Goal: Transaction & Acquisition: Purchase product/service

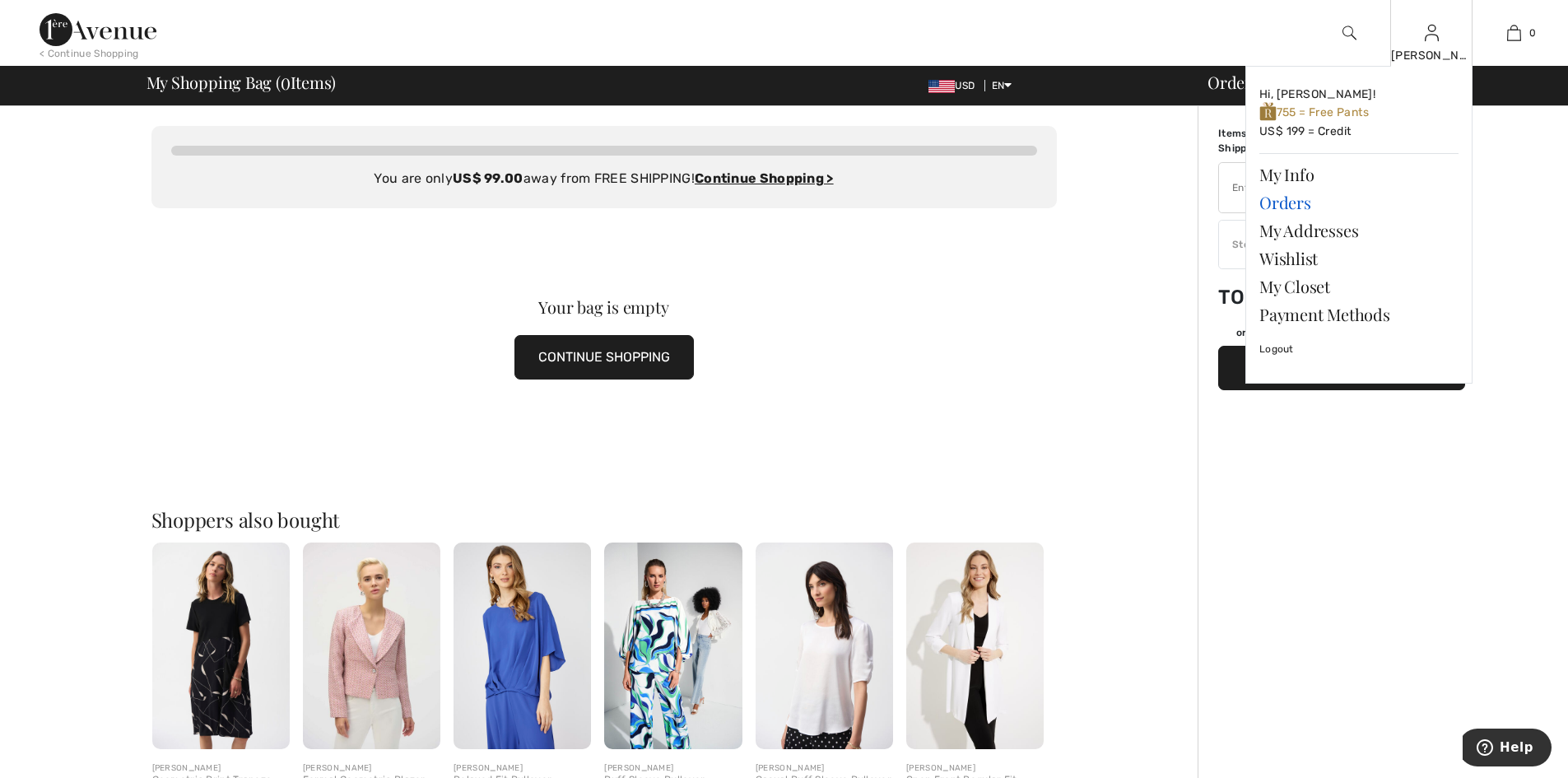
click at [1278, 203] on link "Orders" at bounding box center [1358, 203] width 200 height 28
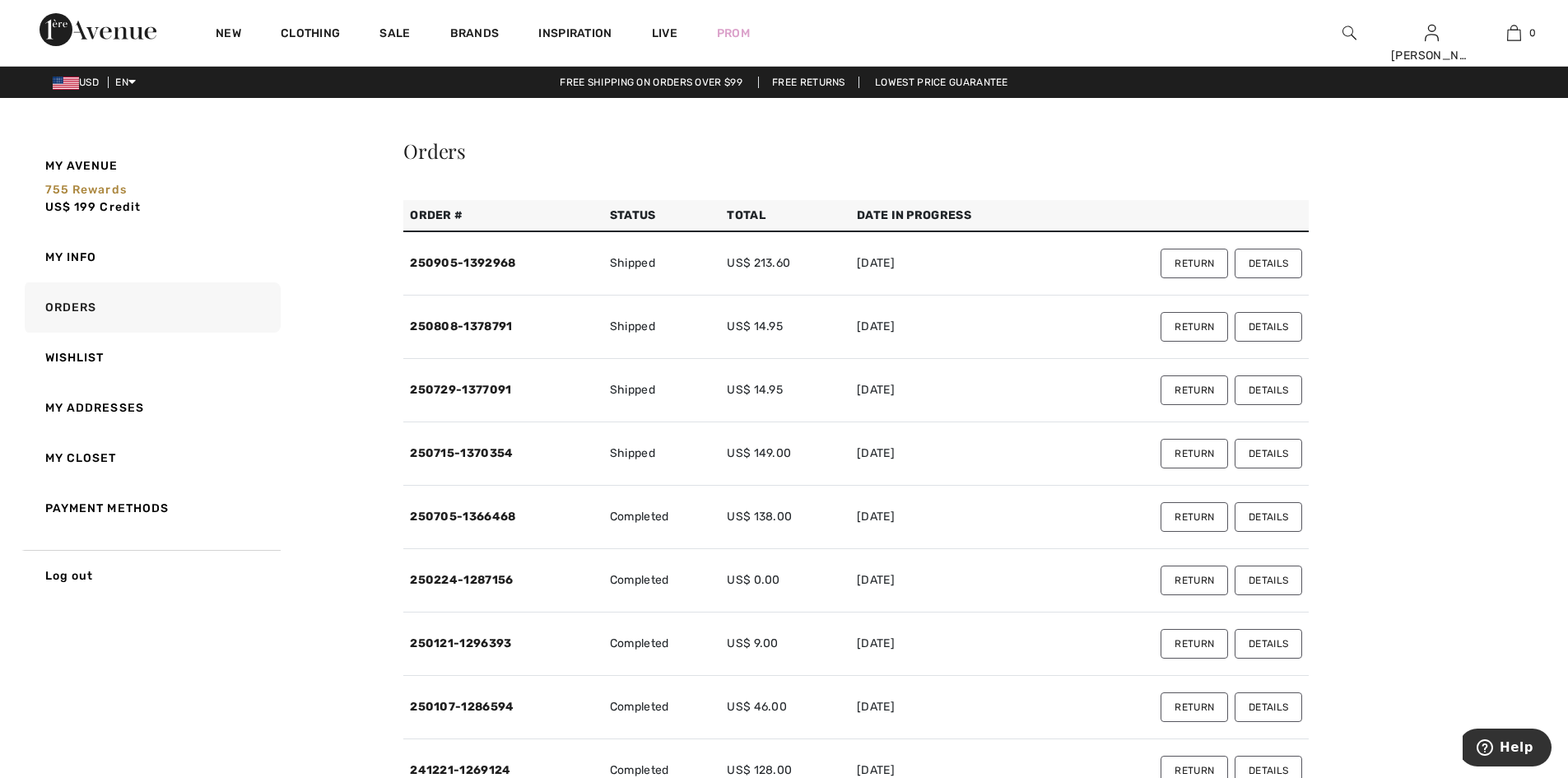
click at [1266, 278] on button "Details" at bounding box center [1268, 263] width 68 height 30
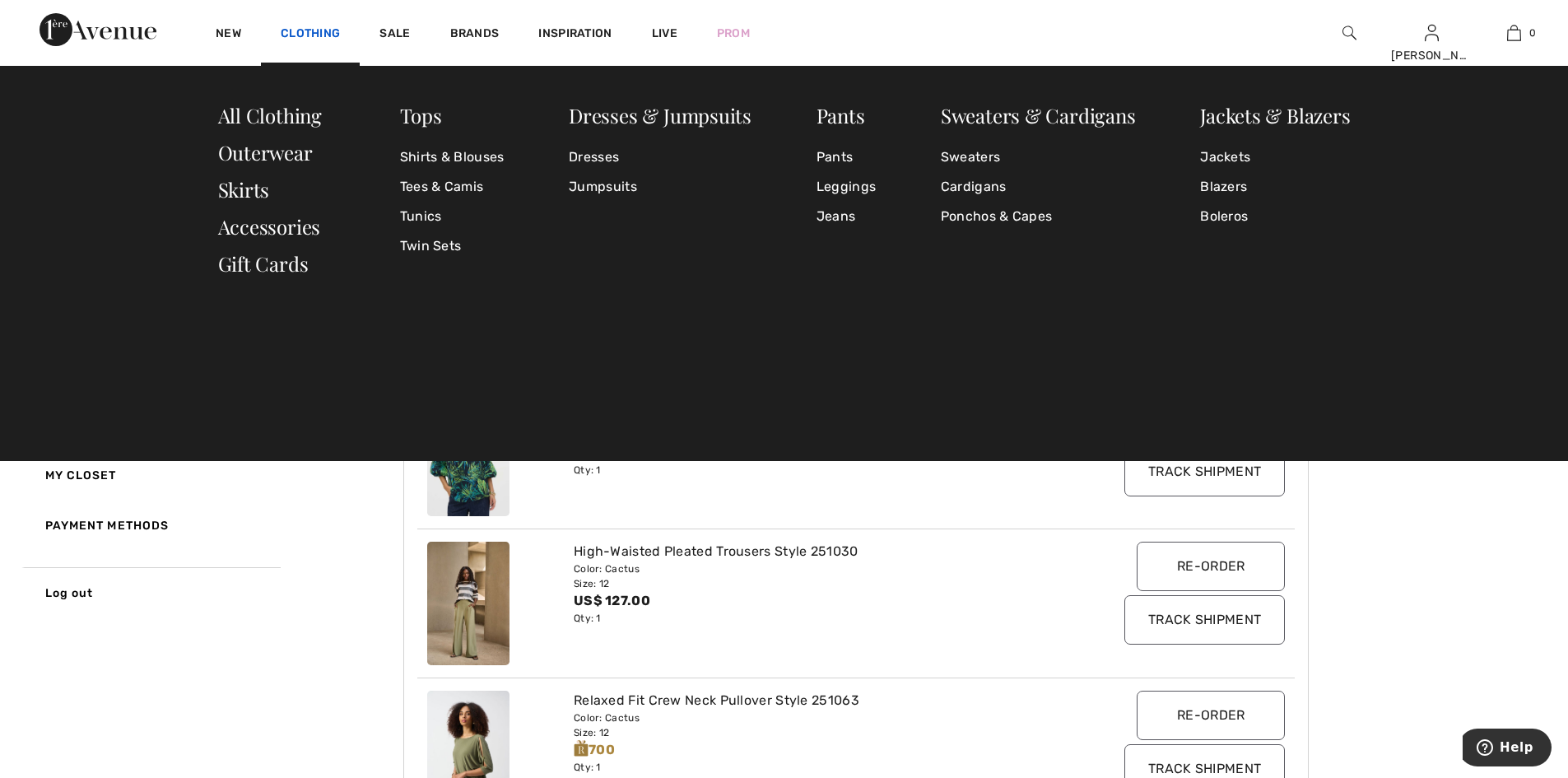
click at [340, 28] on link "Clothing" at bounding box center [311, 35] width 60 height 17
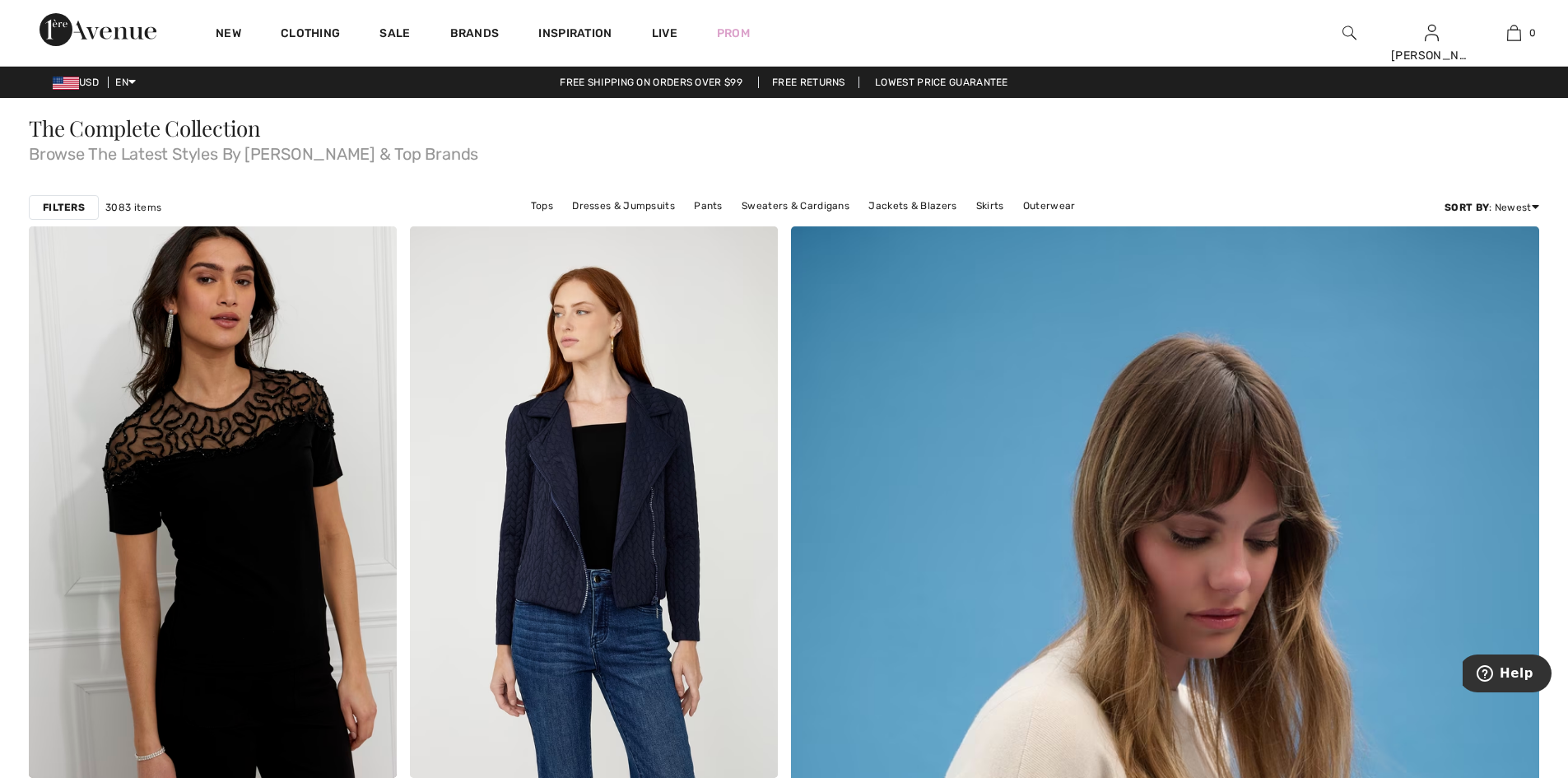
click at [61, 215] on strong "Filters" at bounding box center [64, 207] width 42 height 15
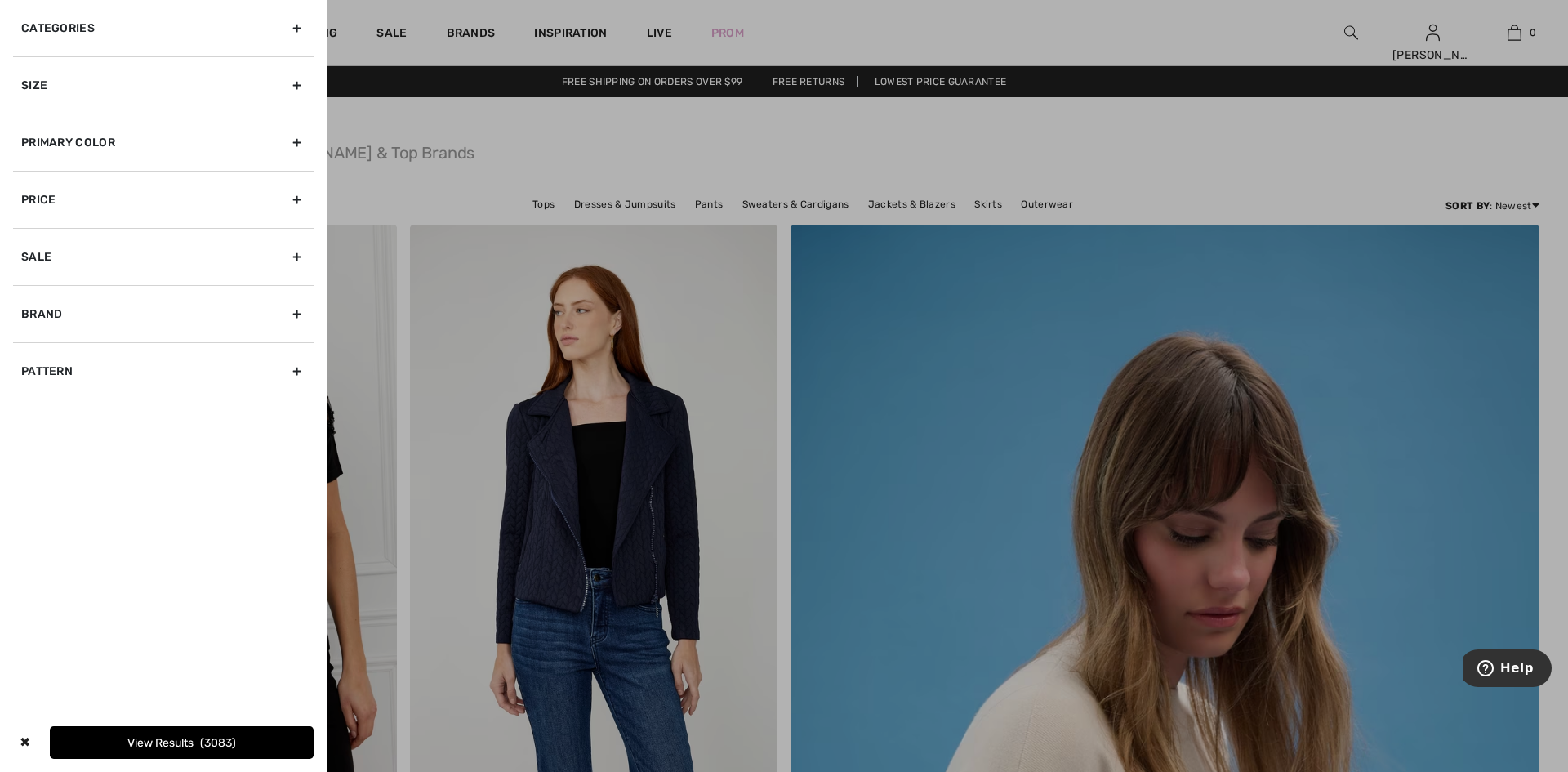
click at [93, 342] on div "Brand" at bounding box center [163, 314] width 301 height 57
click at [34, 356] on input"] "[PERSON_NAME]" at bounding box center [28, 350] width 12 height 12
checkbox input"] "true"
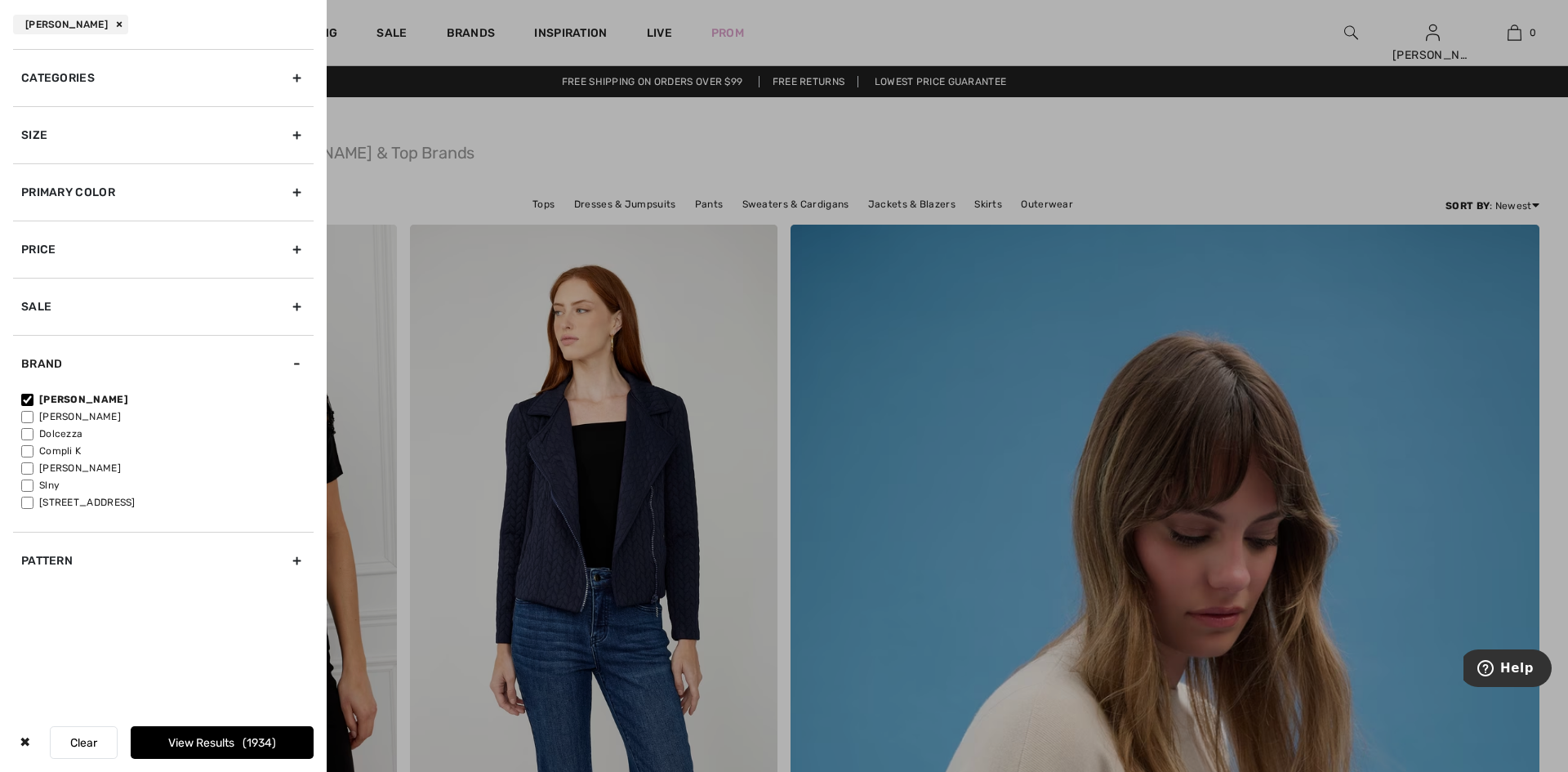
click at [218, 84] on div "Categories" at bounding box center [163, 78] width 301 height 57
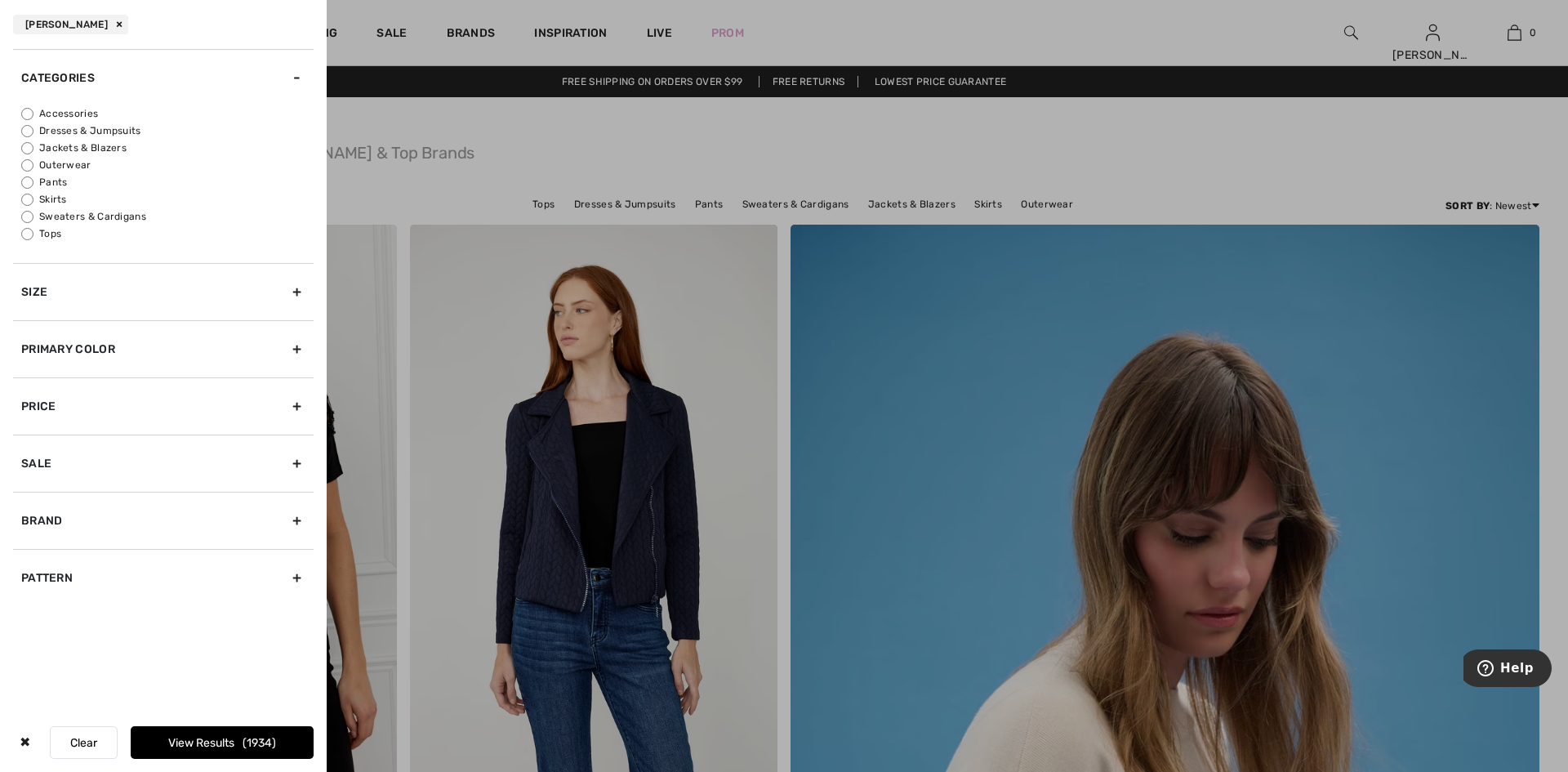
click at [27, 188] on input "Pants" at bounding box center [28, 182] width 12 height 12
radio input "true"
click at [29, 241] on input "Tops" at bounding box center [28, 234] width 12 height 12
radio input "true"
click at [31, 188] on input "Pants" at bounding box center [28, 182] width 12 height 12
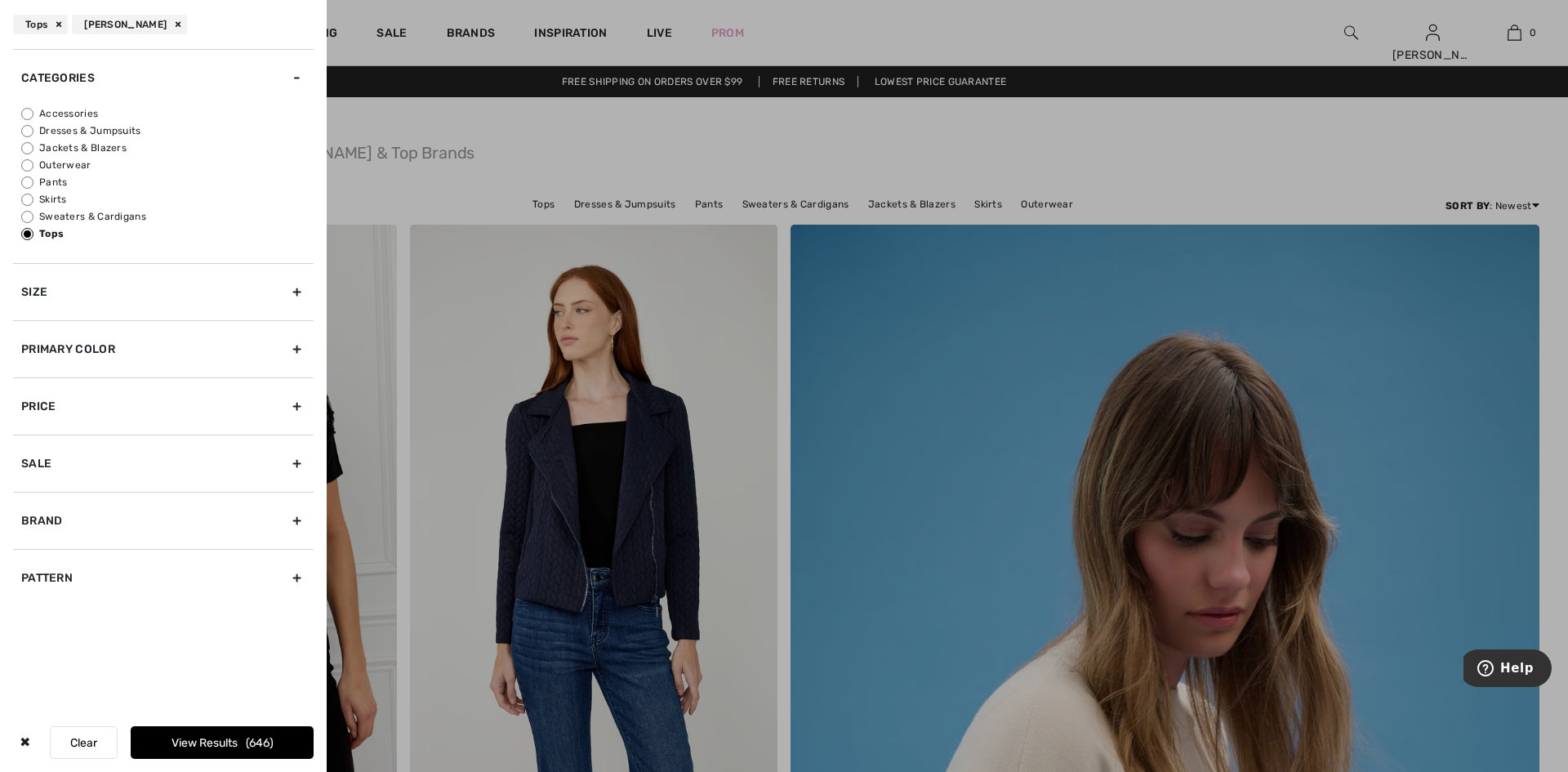
radio input "true"
click at [230, 313] on div "Size" at bounding box center [163, 292] width 301 height 57
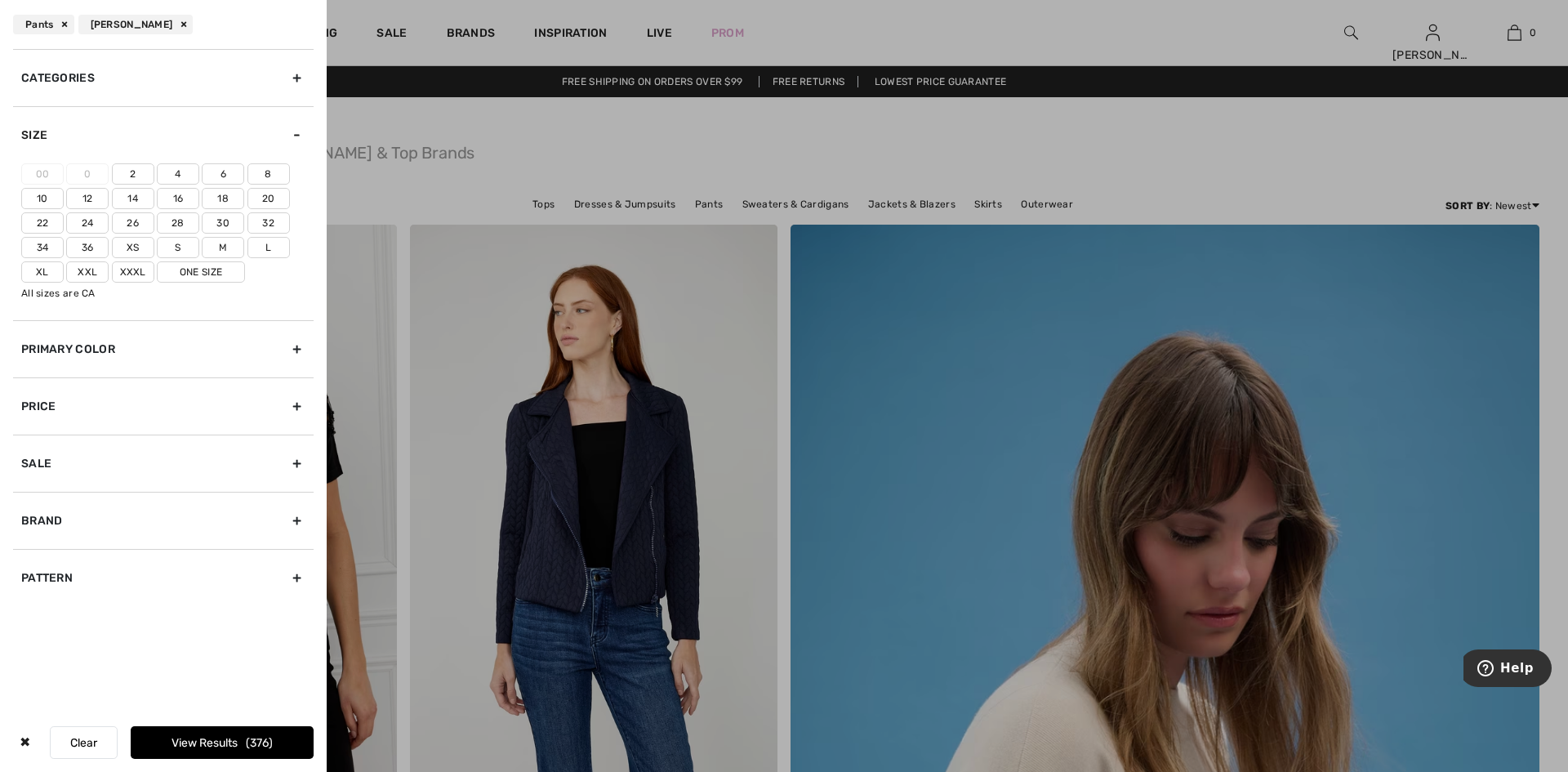
click at [130, 209] on label "14" at bounding box center [133, 199] width 42 height 22
click at [0, 0] on input"] "14" at bounding box center [0, 0] width 0 height 0
click at [235, 736] on button "View Results 161" at bounding box center [223, 742] width 183 height 33
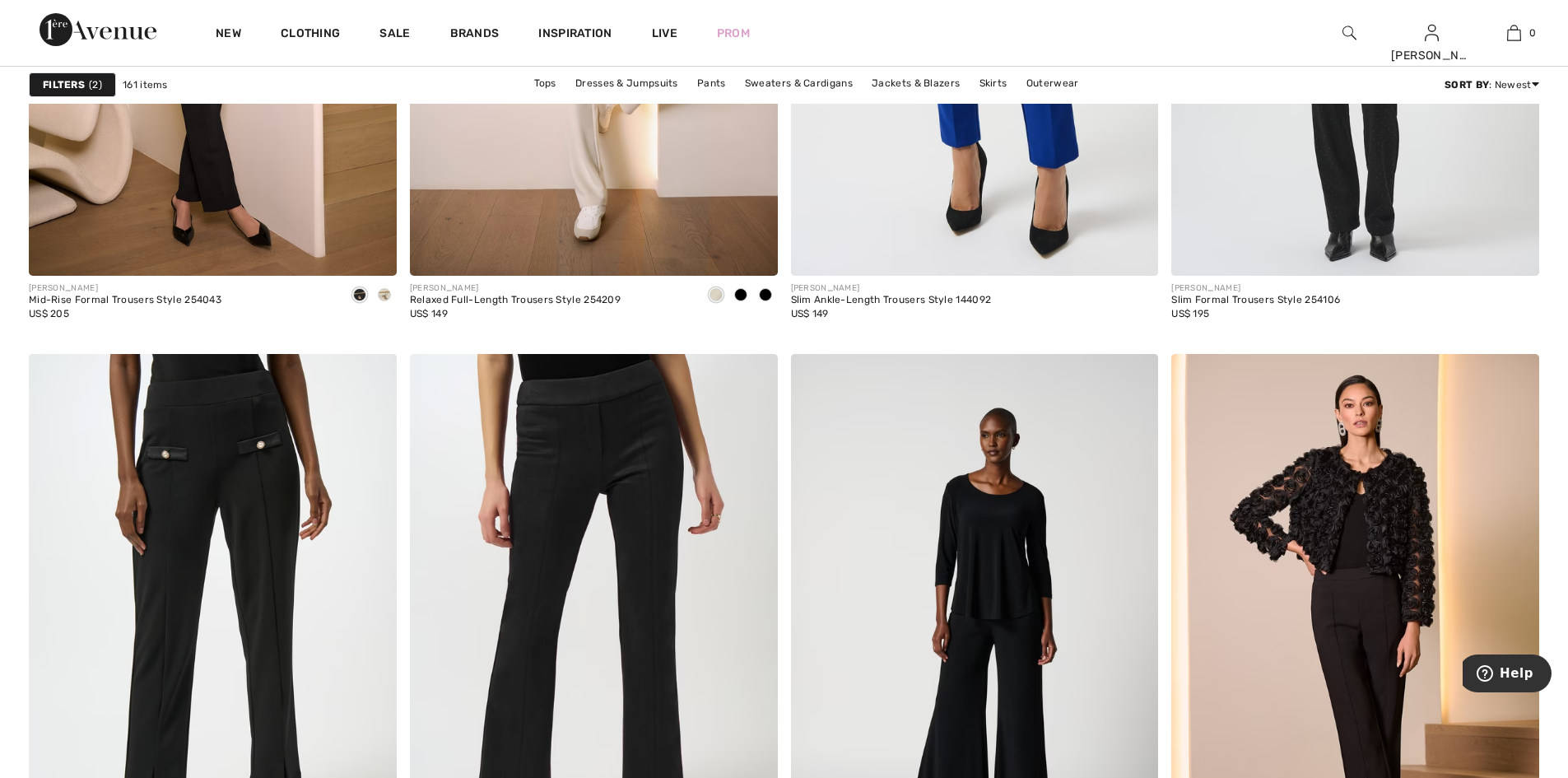
scroll to position [3294, 0]
